Goal: Information Seeking & Learning: Stay updated

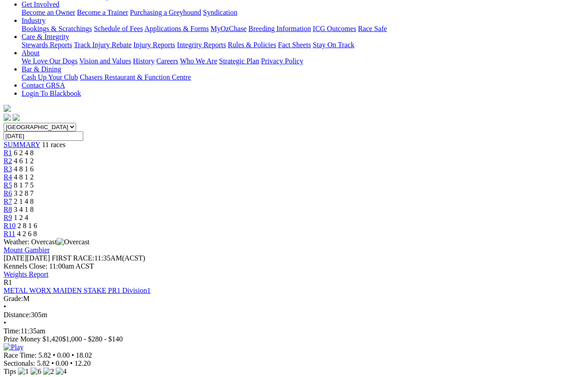
scroll to position [172, 0]
click at [49, 270] on link "Weights Report" at bounding box center [26, 274] width 45 height 8
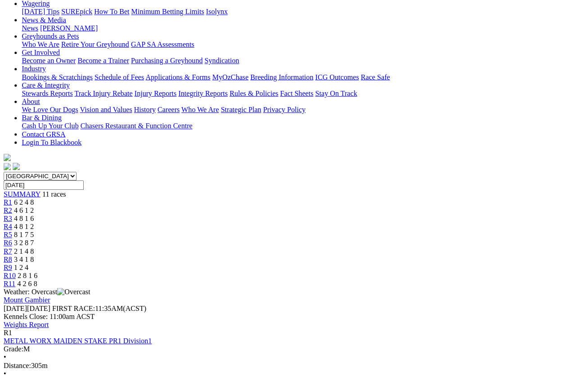
scroll to position [0, 0]
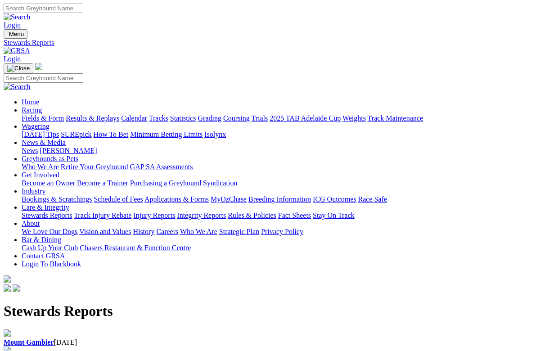
click at [41, 339] on b "Mount Gambier" at bounding box center [29, 343] width 50 height 8
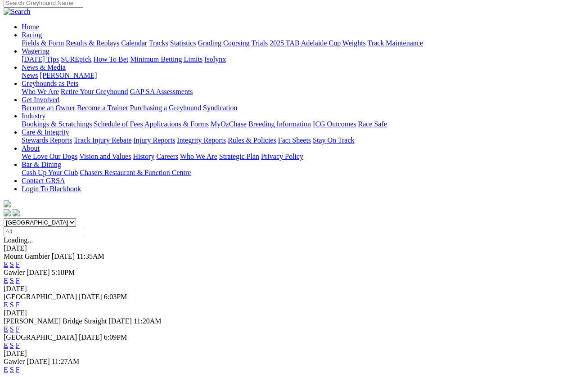
scroll to position [75, 0]
click at [20, 301] on link "F" at bounding box center [18, 305] width 4 height 8
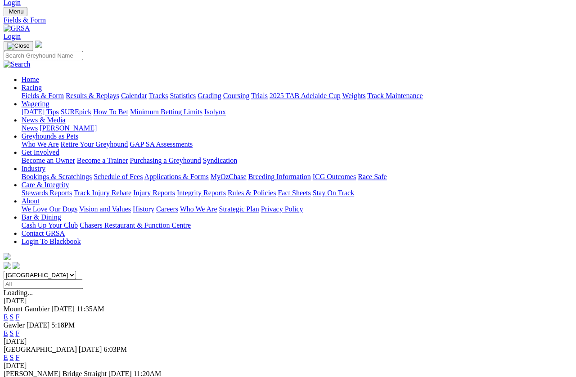
scroll to position [23, 4]
click at [20, 336] on link "F" at bounding box center [18, 382] width 4 height 8
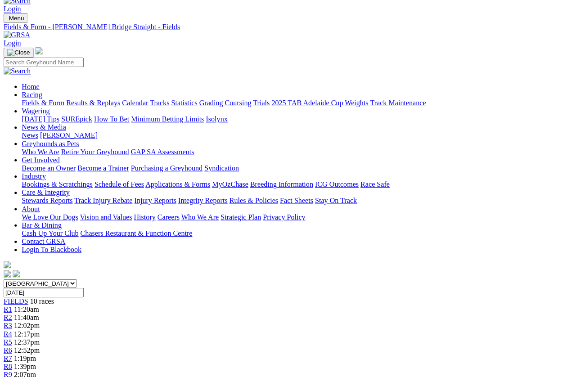
scroll to position [0, 0]
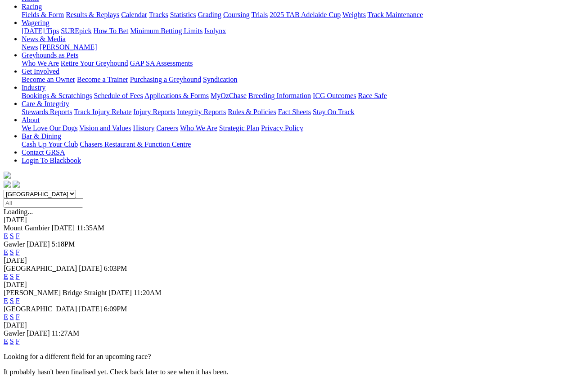
scroll to position [104, 0]
click at [20, 313] on link "F" at bounding box center [18, 317] width 4 height 8
